Goal: Task Accomplishment & Management: Complete application form

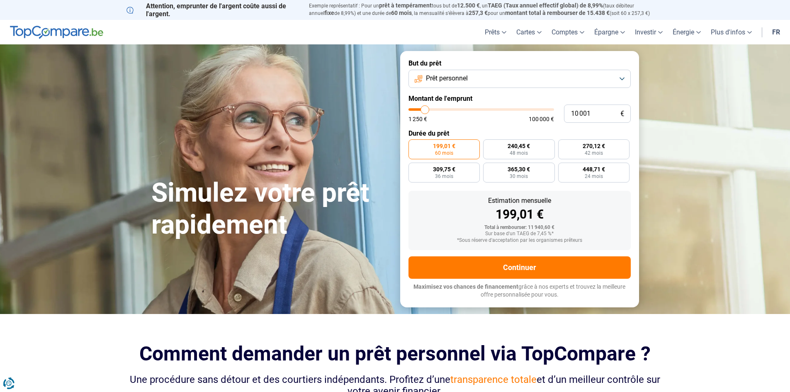
type input "9 750"
type input "9750"
type input "10 250"
type input "10250"
type input "10 500"
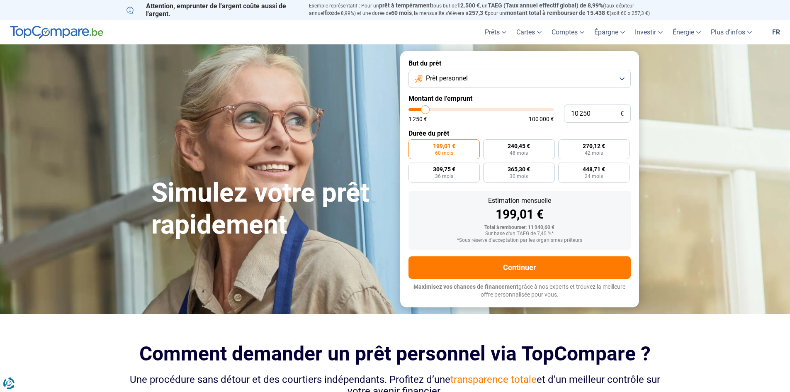
type input "10500"
type input "12 000"
type input "12000"
type input "12 500"
type input "12500"
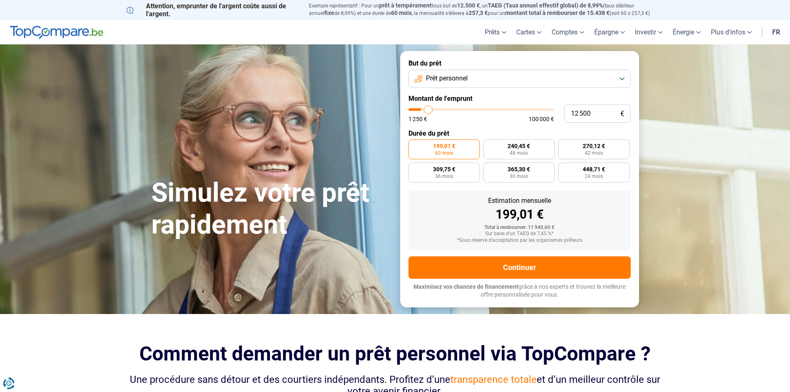
type input "13 250"
type input "13250"
type input "14 000"
type input "14000"
type input "14 750"
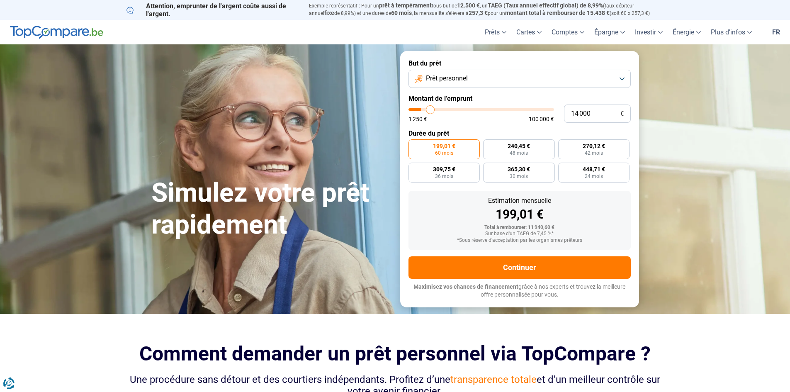
type input "14750"
type input "15 000"
type input "15000"
type input "16 000"
type input "16000"
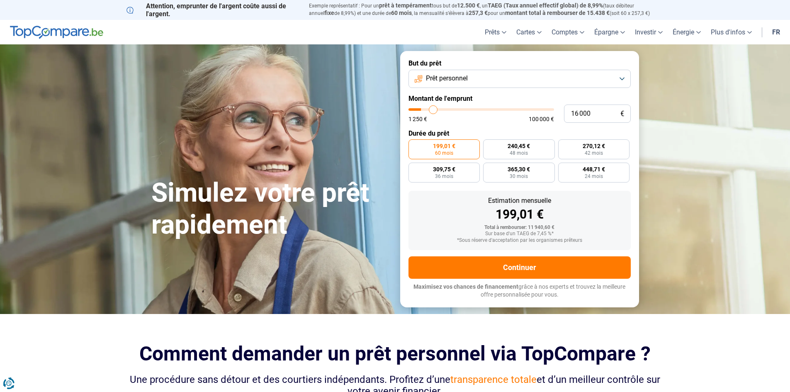
type input "16 250"
type input "16250"
type input "17 000"
type input "17000"
type input "17 500"
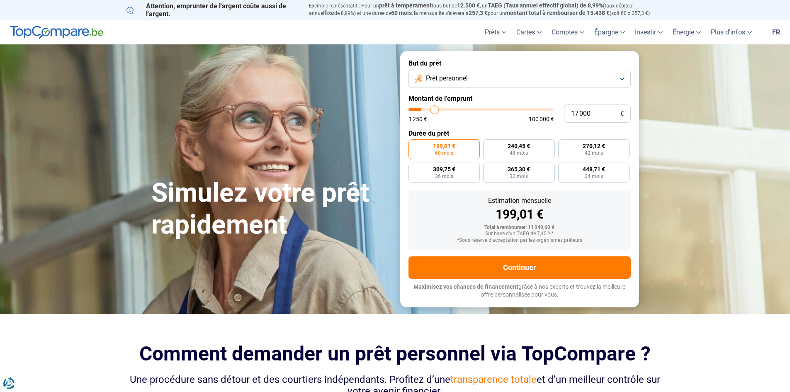
type input "17500"
type input "17 750"
type input "17750"
type input "18 000"
type input "18000"
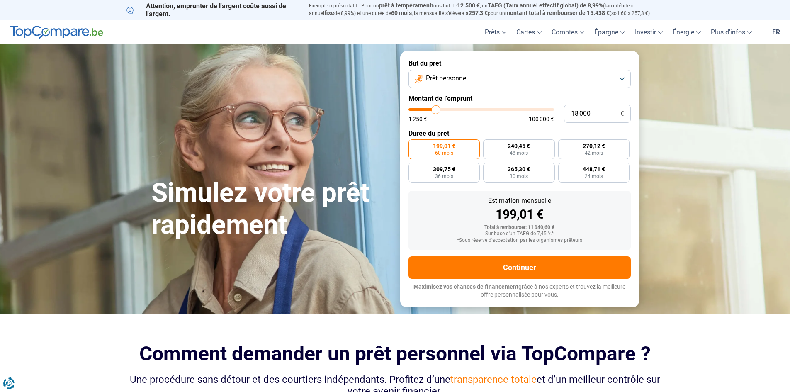
type input "18 500"
type input "18500"
type input "18 750"
type input "18750"
type input "19 250"
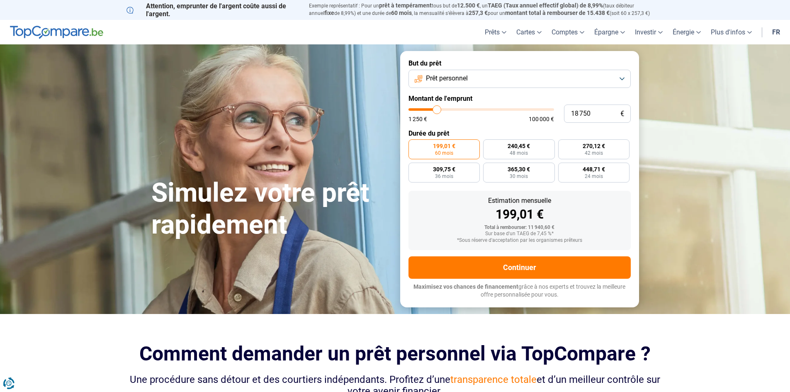
type input "19250"
type input "19 750"
type input "19750"
type input "20 000"
type input "20000"
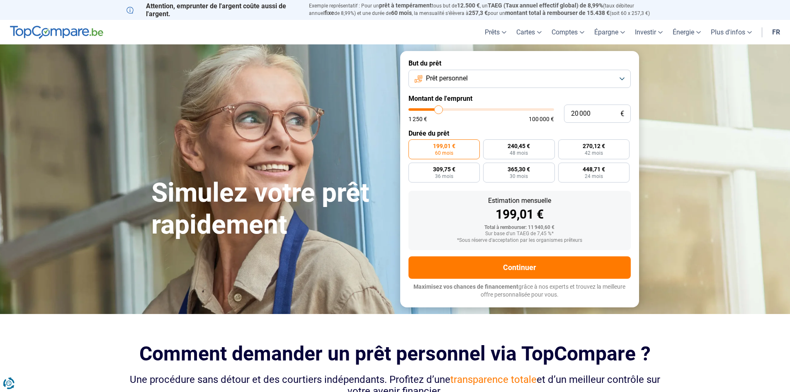
type input "20 250"
type input "20250"
type input "20 500"
type input "20500"
type input "20 750"
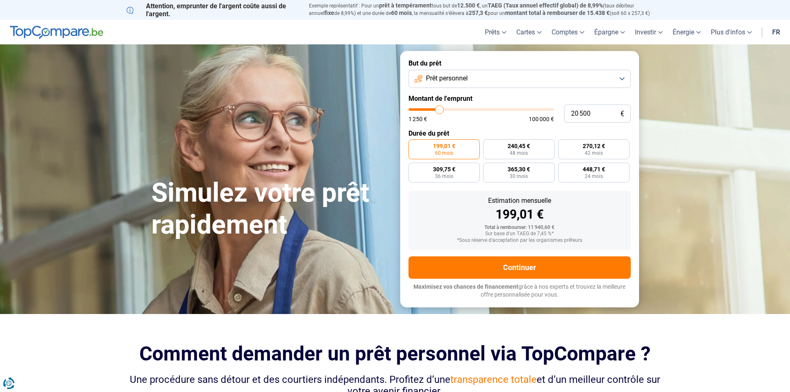
type input "20750"
type input "21 250"
type input "21250"
type input "20 750"
type input "20750"
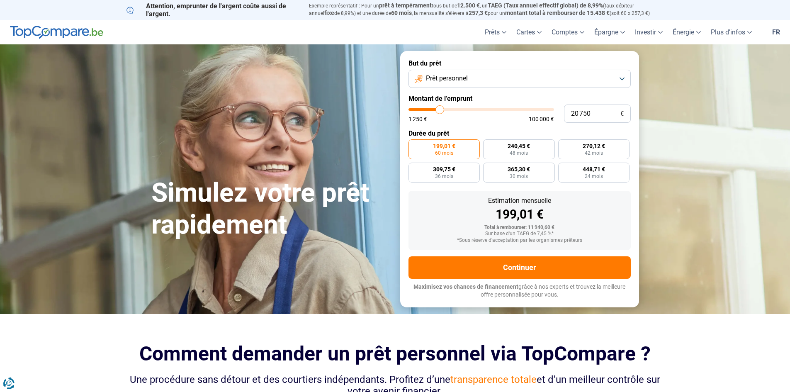
type input "20 500"
type input "20500"
type input "20 250"
type input "20250"
type input "20 000"
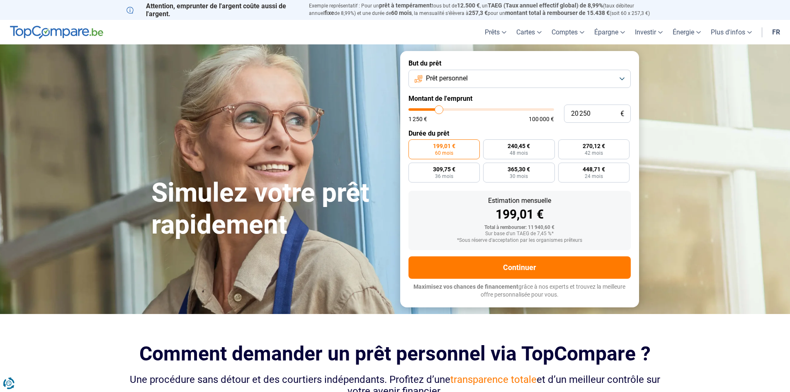
type input "20000"
type input "19 750"
type input "19750"
type input "19 250"
type input "19250"
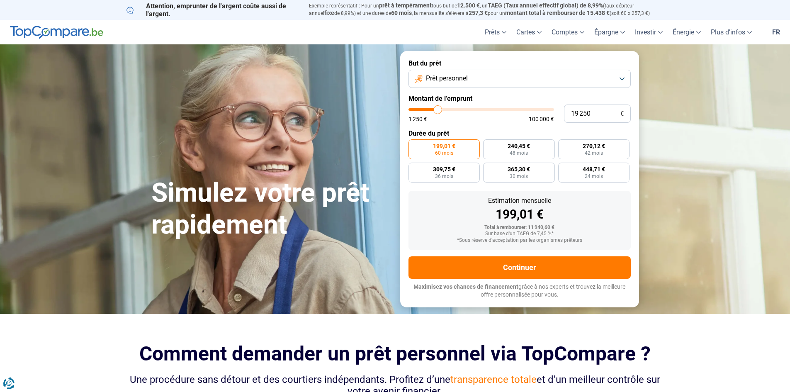
type input "19 750"
type input "19750"
type input "20 000"
type input "20000"
type input "20 250"
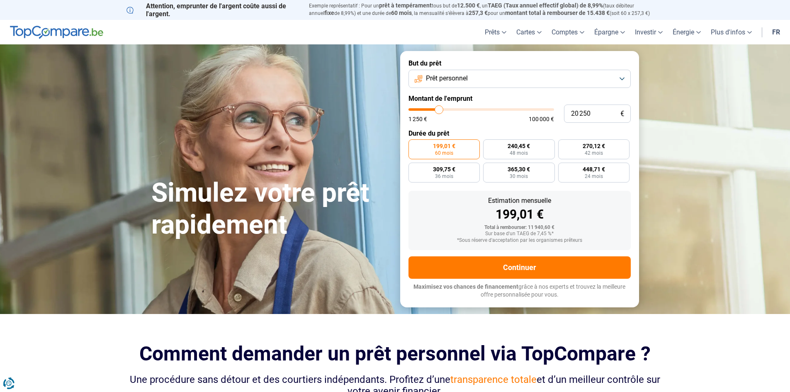
drag, startPoint x: 424, startPoint y: 110, endPoint x: 439, endPoint y: 110, distance: 14.9
type input "20250"
click at [439, 110] on input "range" at bounding box center [482, 109] width 146 height 2
radio input "false"
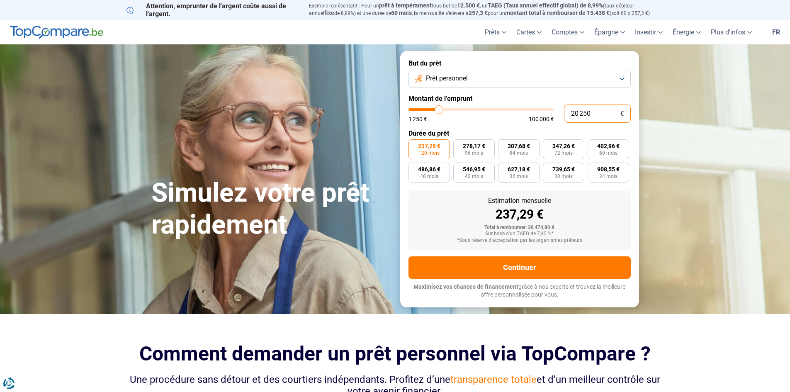
click at [589, 114] on input "20 250" at bounding box center [597, 114] width 67 height 18
type input "2 025"
type input "2000"
type input "202"
type input "1250"
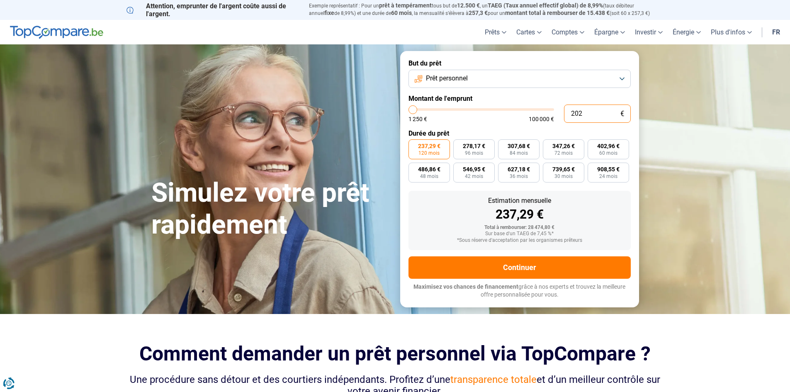
type input "20"
type input "1250"
type input "1 250"
type input "1250"
radio input "true"
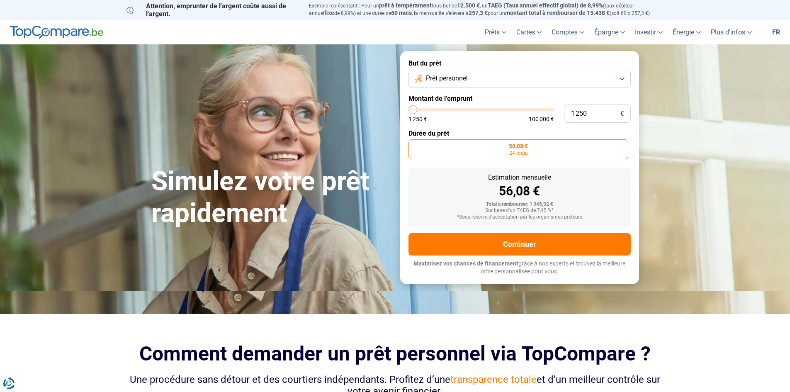
type input "1 500"
type input "1500"
type input "2 250"
type input "2250"
type input "2 500"
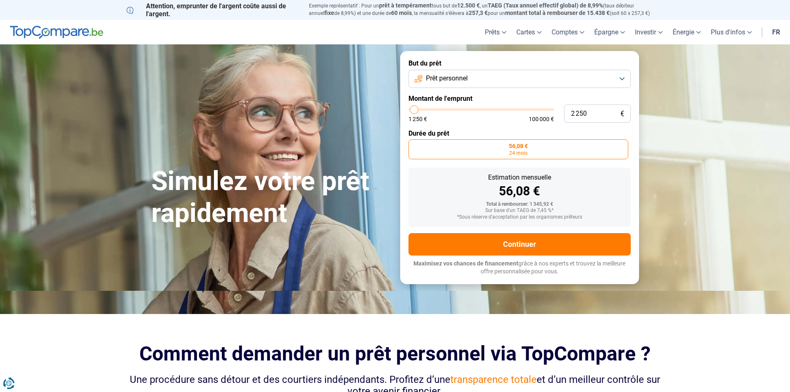
type input "2500"
type input "3 000"
type input "3000"
type input "3 500"
type input "3500"
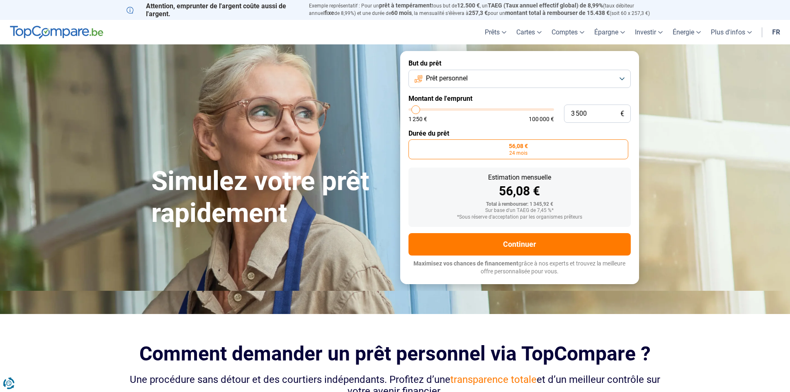
type input "3 750"
type input "3750"
type input "4 000"
type input "4000"
type input "4 250"
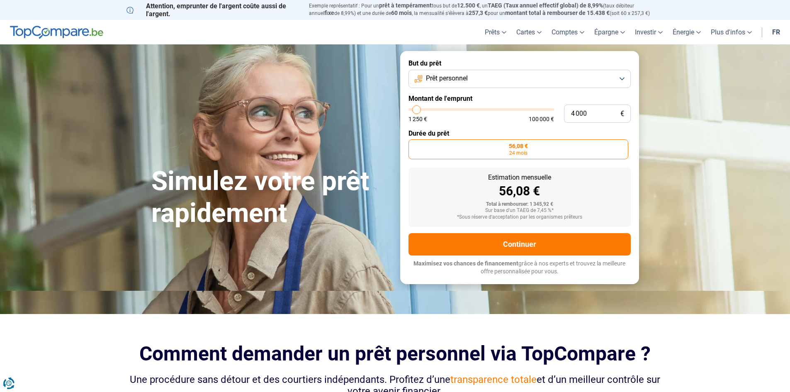
type input "4250"
type input "4 500"
type input "4500"
type input "5 000"
type input "5000"
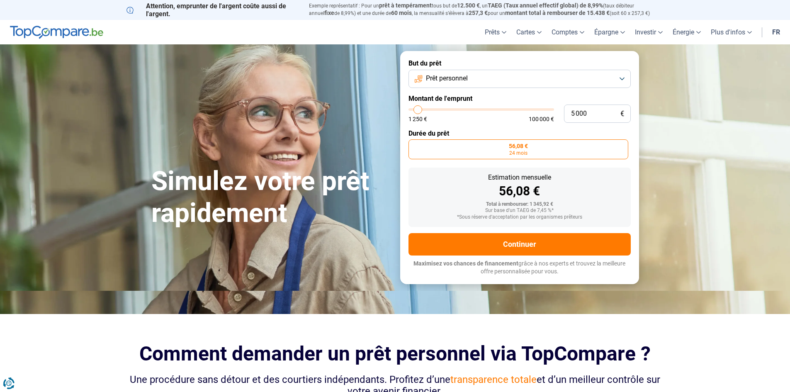
type input "5 250"
type input "5250"
type input "5 500"
type input "5500"
type input "5 750"
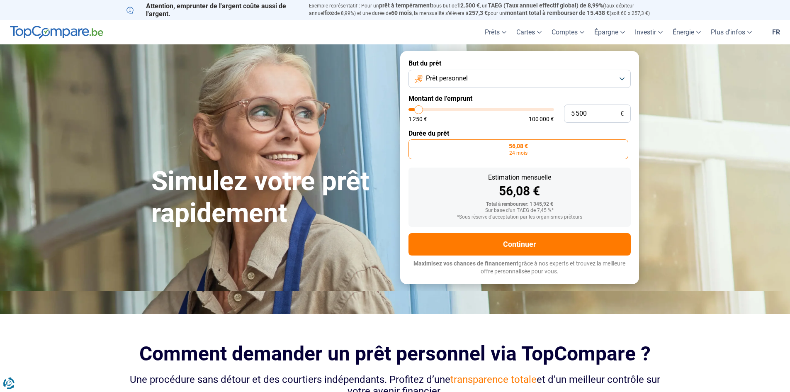
type input "5750"
type input "6 500"
type input "6500"
type input "6 750"
type input "6750"
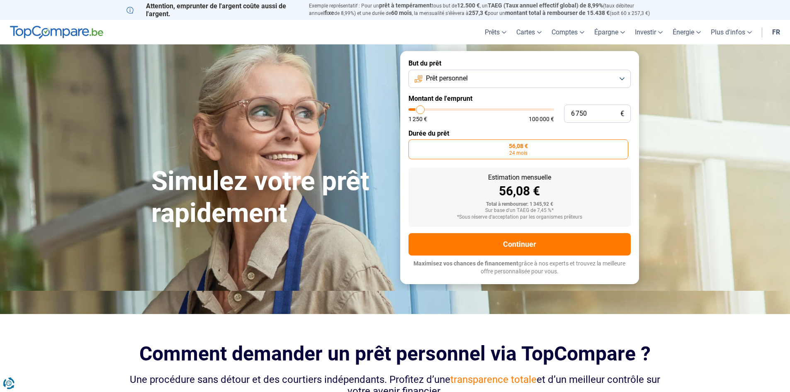
type input "7 250"
type input "7250"
type input "7 500"
type input "7500"
type input "8 000"
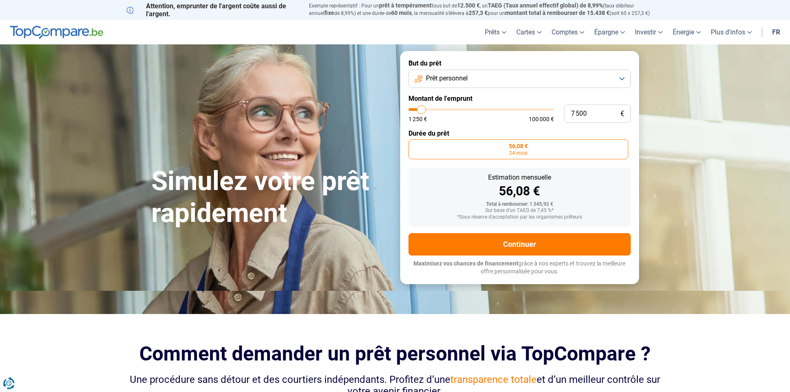
type input "8000"
type input "8 250"
type input "8250"
type input "8 500"
type input "8500"
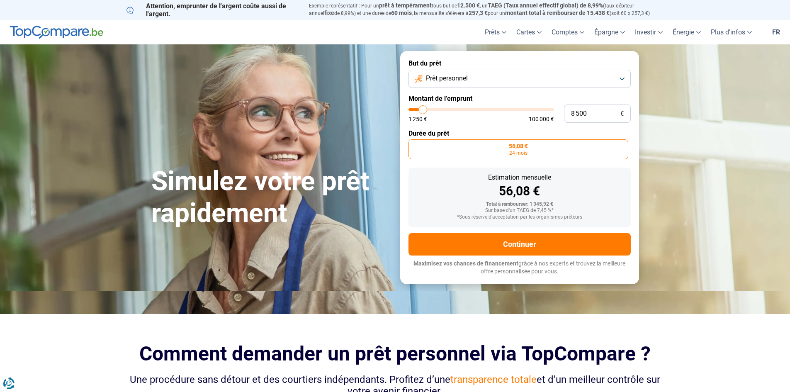
type input "8 750"
type input "8750"
type input "9 000"
type input "9000"
type input "9 500"
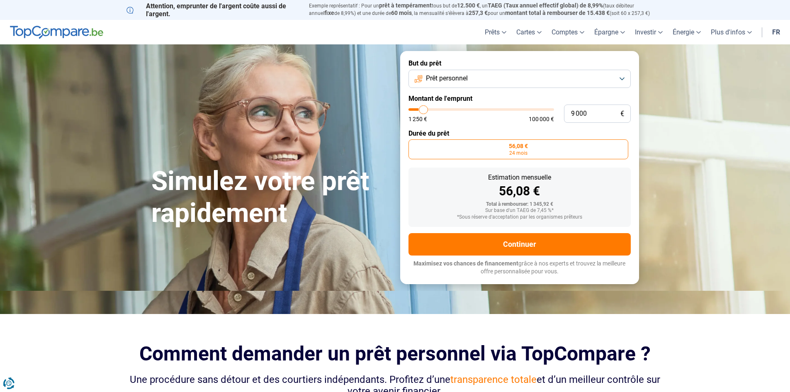
type input "9500"
type input "9 750"
type input "9750"
type input "10 000"
type input "10000"
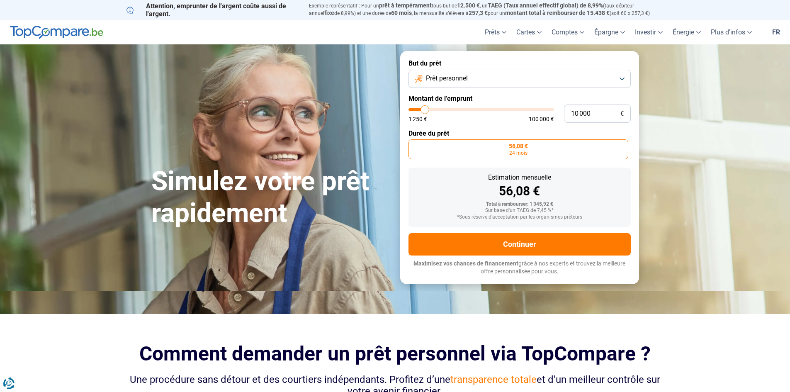
type input "10 250"
type input "10250"
type input "10 500"
type input "10500"
type input "11 000"
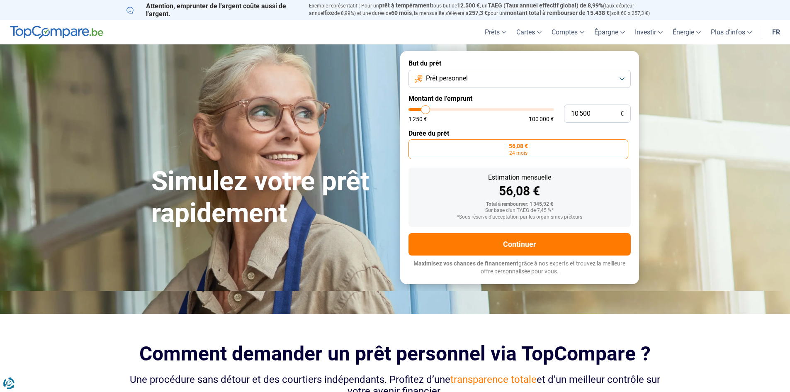
type input "11000"
type input "11 250"
type input "11250"
type input "11 500"
type input "11500"
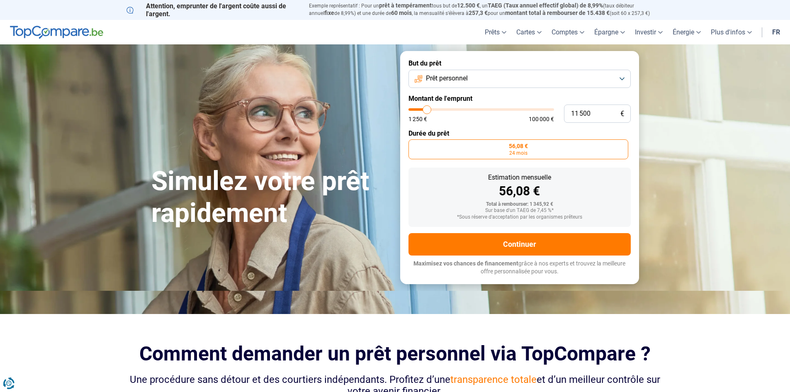
type input "11 750"
type input "11750"
type input "12 000"
type input "12000"
type input "12 500"
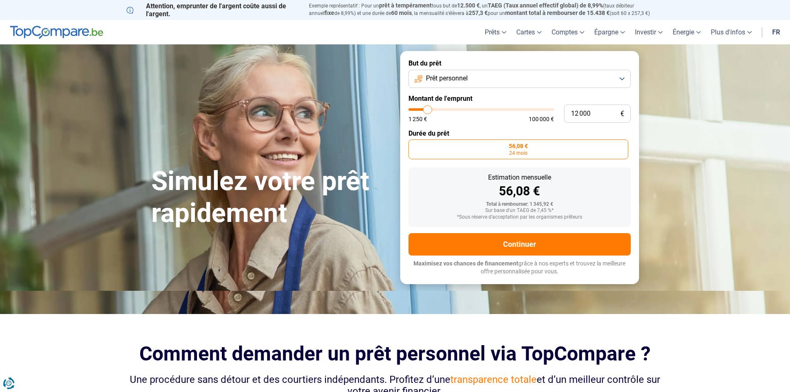
type input "12500"
type input "12 750"
type input "12750"
type input "13 000"
type input "13000"
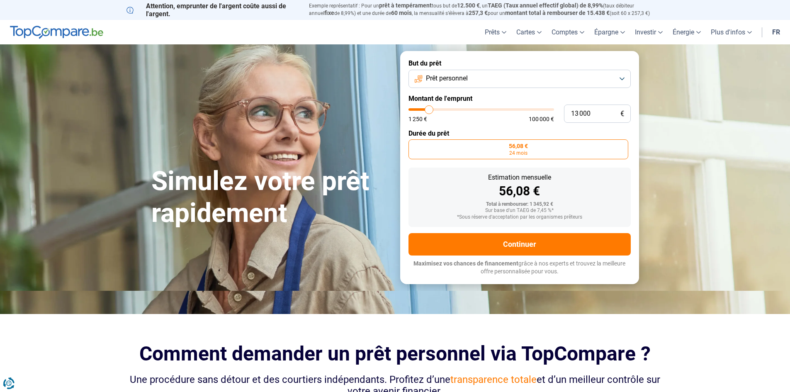
type input "13 250"
type input "13250"
type input "13 500"
type input "13500"
type input "14 000"
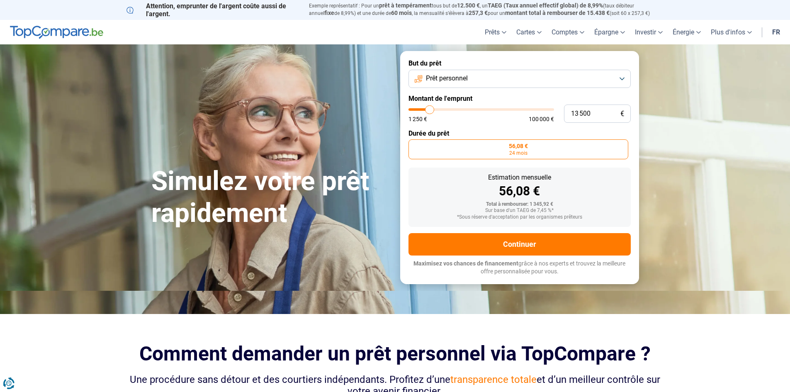
type input "14000"
type input "14 250"
type input "14250"
type input "14 500"
type input "14500"
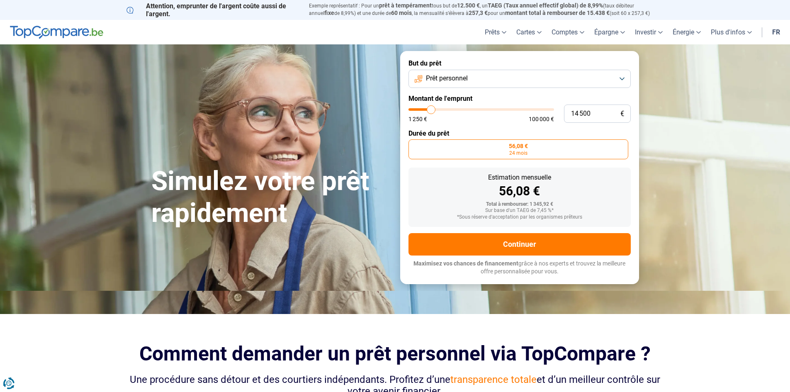
type input "15 000"
type input "15000"
type input "15 500"
type input "15500"
type input "16 000"
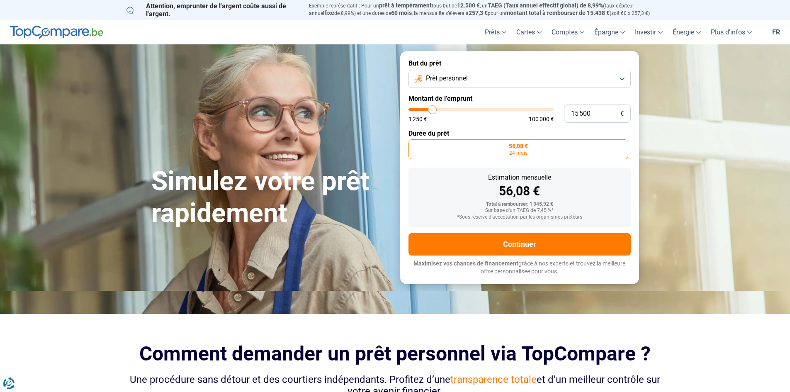
type input "16000"
type input "16 250"
type input "16250"
type input "17 000"
type input "17000"
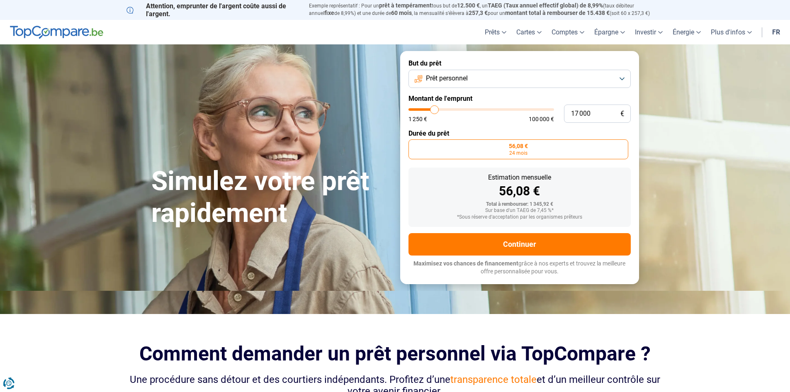
type input "17 250"
type input "17250"
type input "17 750"
type input "17750"
type input "18 000"
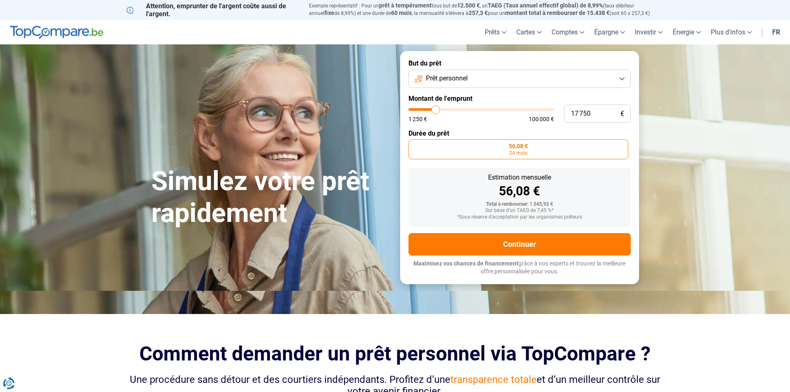
type input "18000"
type input "18 500"
type input "18500"
type input "18 750"
type input "18750"
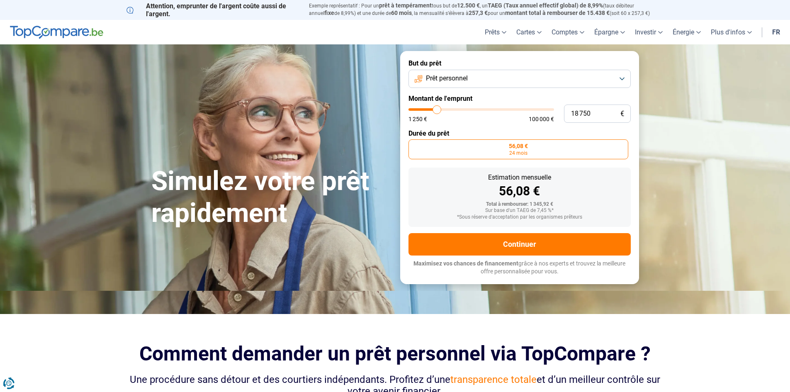
type input "19 000"
type input "19000"
type input "19 250"
type input "19250"
type input "19 750"
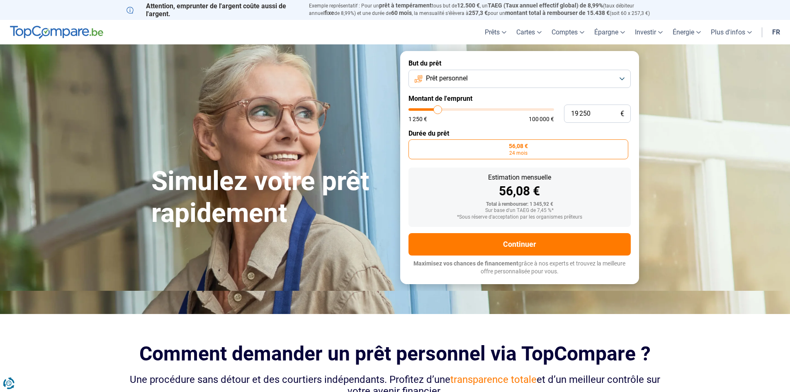
type input "19750"
type input "20 000"
type input "20000"
type input "20 500"
type input "20500"
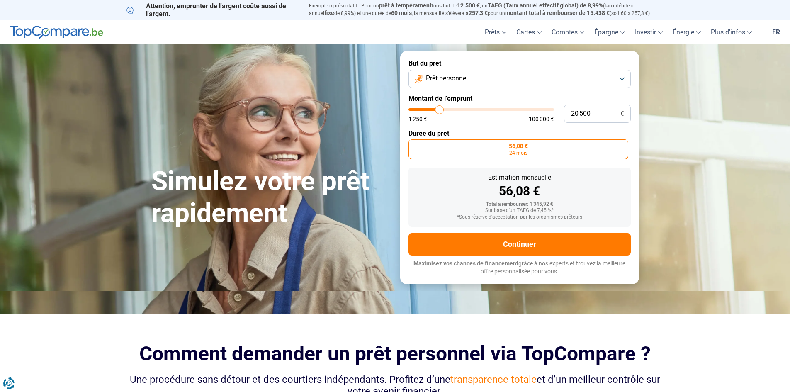
type input "20 750"
type input "20750"
type input "21 250"
type input "21250"
type input "21 500"
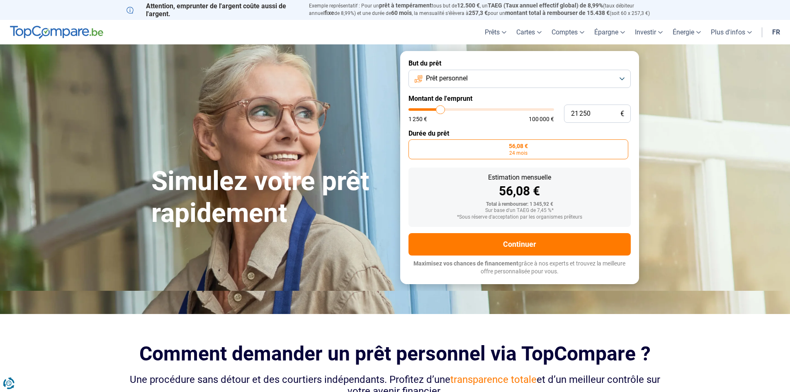
type input "21500"
type input "21 750"
type input "21750"
type input "22 250"
type input "22250"
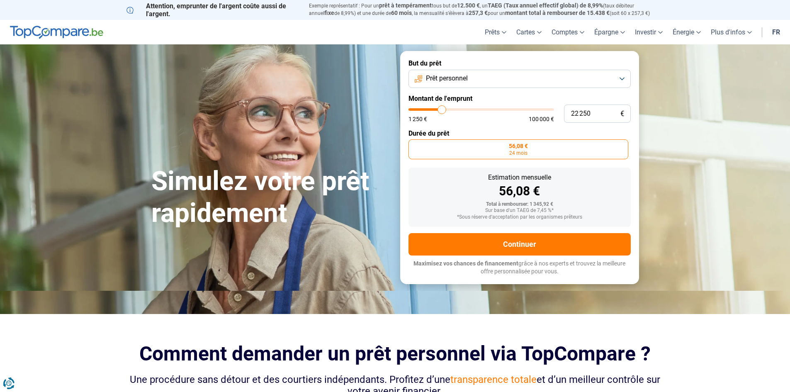
type input "22 750"
type input "22750"
type input "23 000"
type input "23000"
drag, startPoint x: 412, startPoint y: 111, endPoint x: 446, endPoint y: 115, distance: 34.3
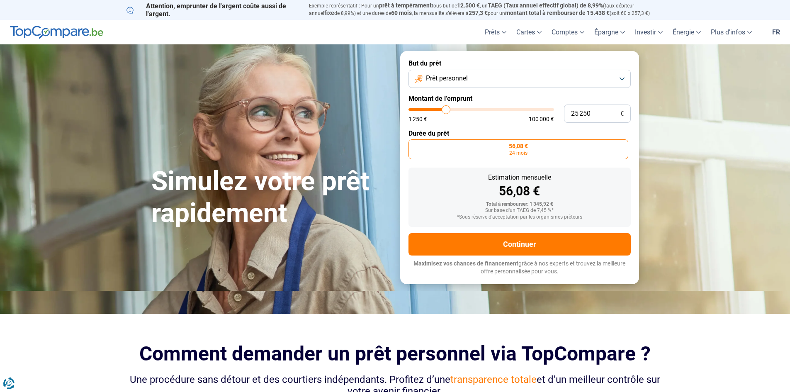
click at [446, 111] on input "range" at bounding box center [482, 109] width 146 height 2
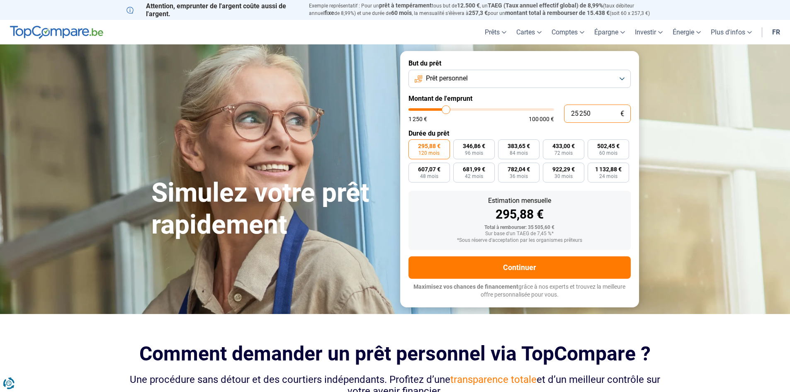
click at [594, 112] on input "25 250" at bounding box center [597, 114] width 67 height 18
click at [606, 147] on span "497,48 €" at bounding box center [608, 146] width 22 height 6
click at [593, 145] on input "497,48 € 60 mois" at bounding box center [590, 141] width 5 height 5
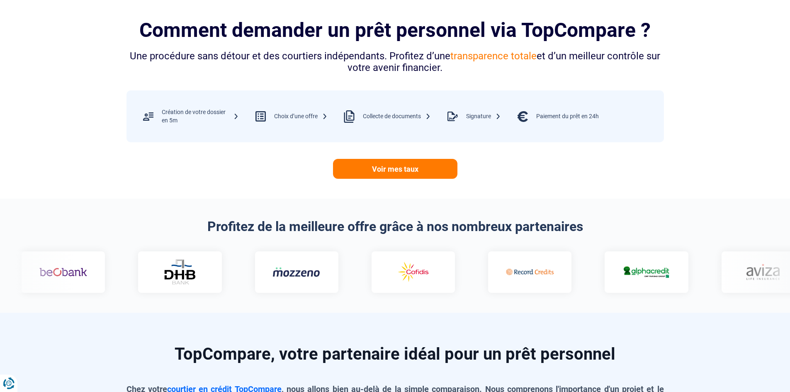
scroll to position [332, 0]
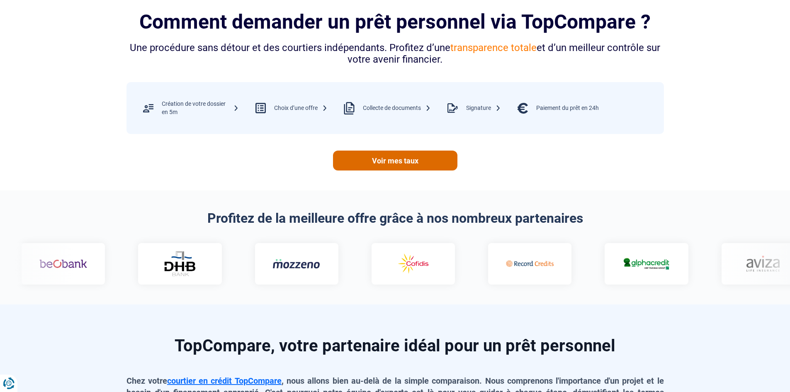
click at [394, 161] on link "Voir mes taux" at bounding box center [395, 161] width 124 height 20
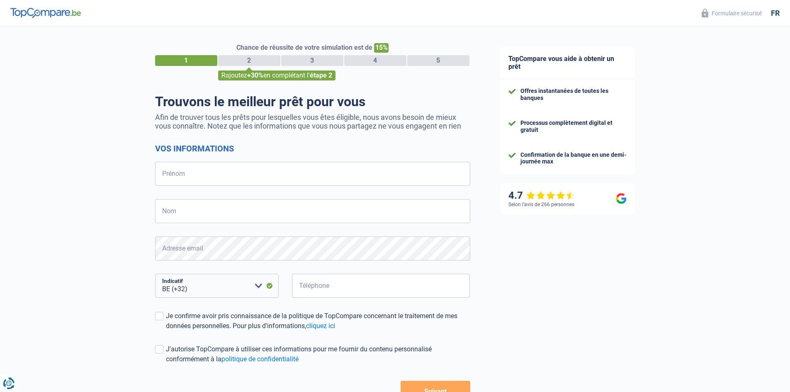
select select "32"
